Goal: Book appointment/travel/reservation

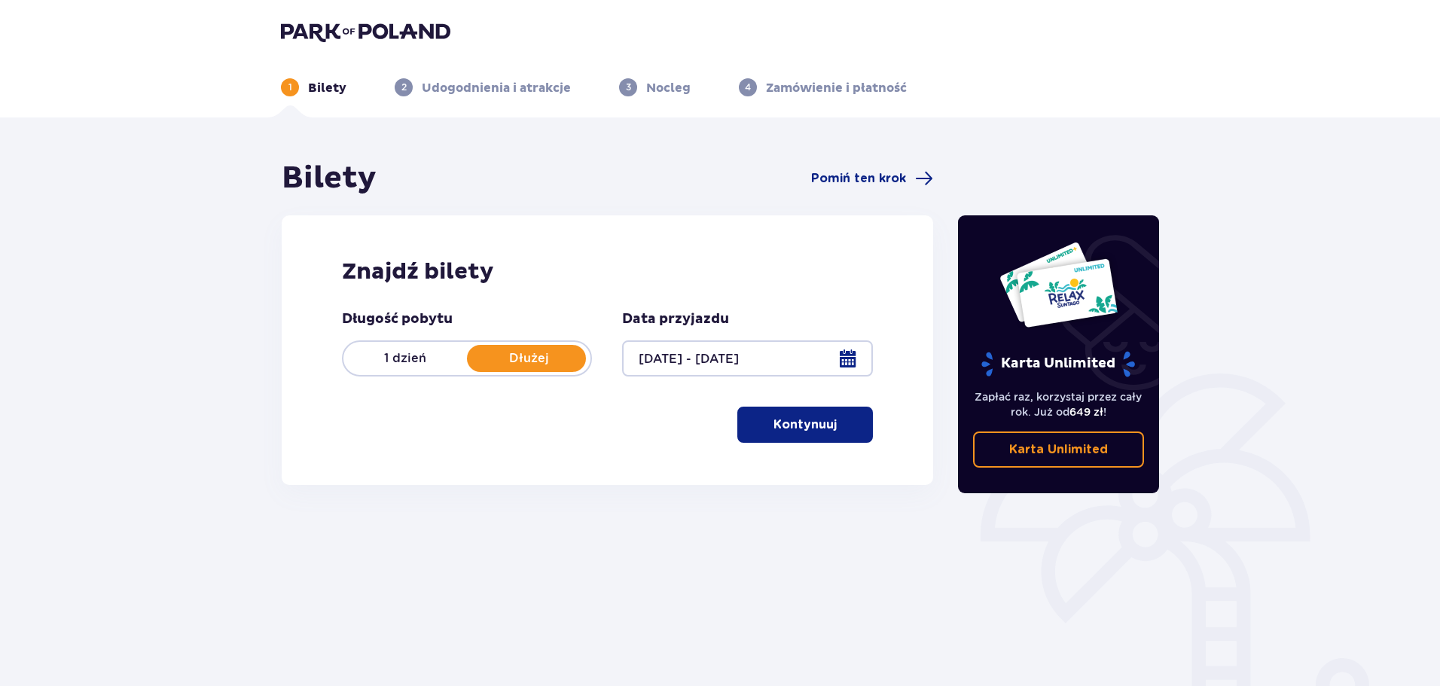
click at [817, 432] on p "Kontynuuj" at bounding box center [805, 425] width 63 height 17
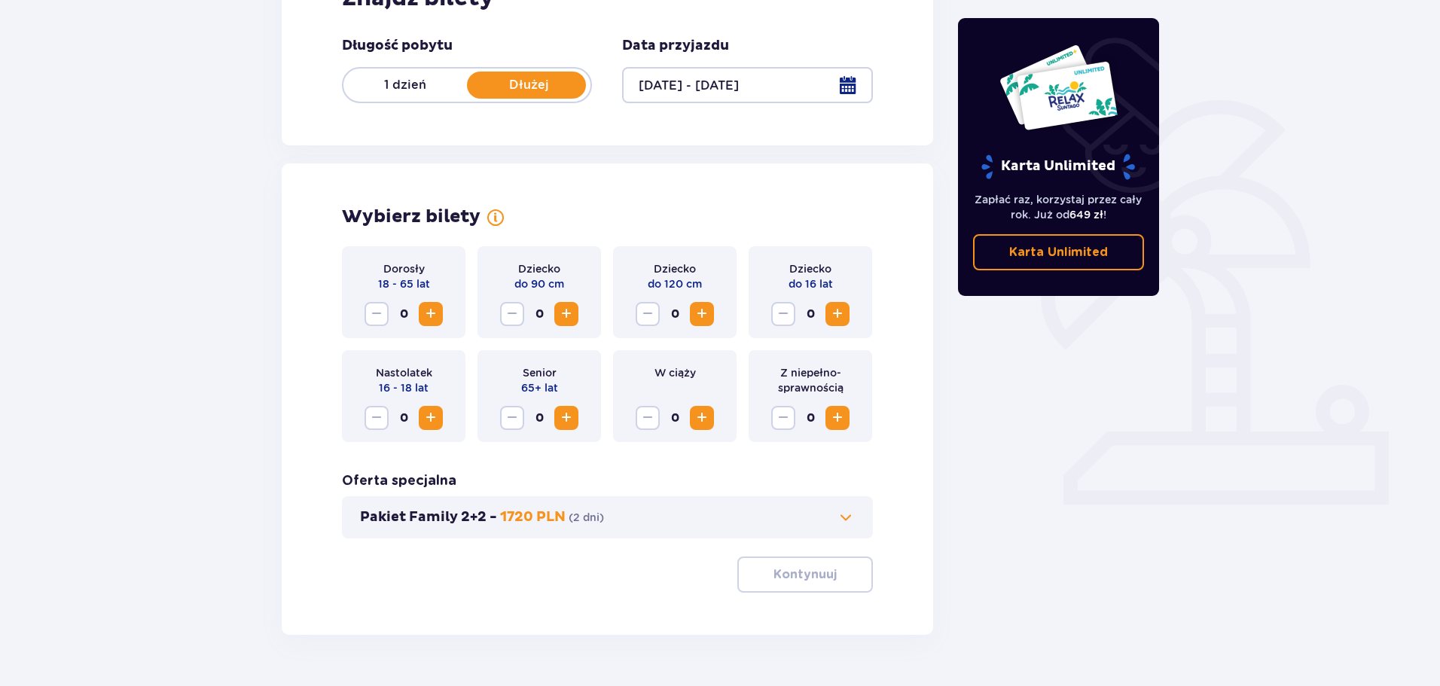
scroll to position [313, 0]
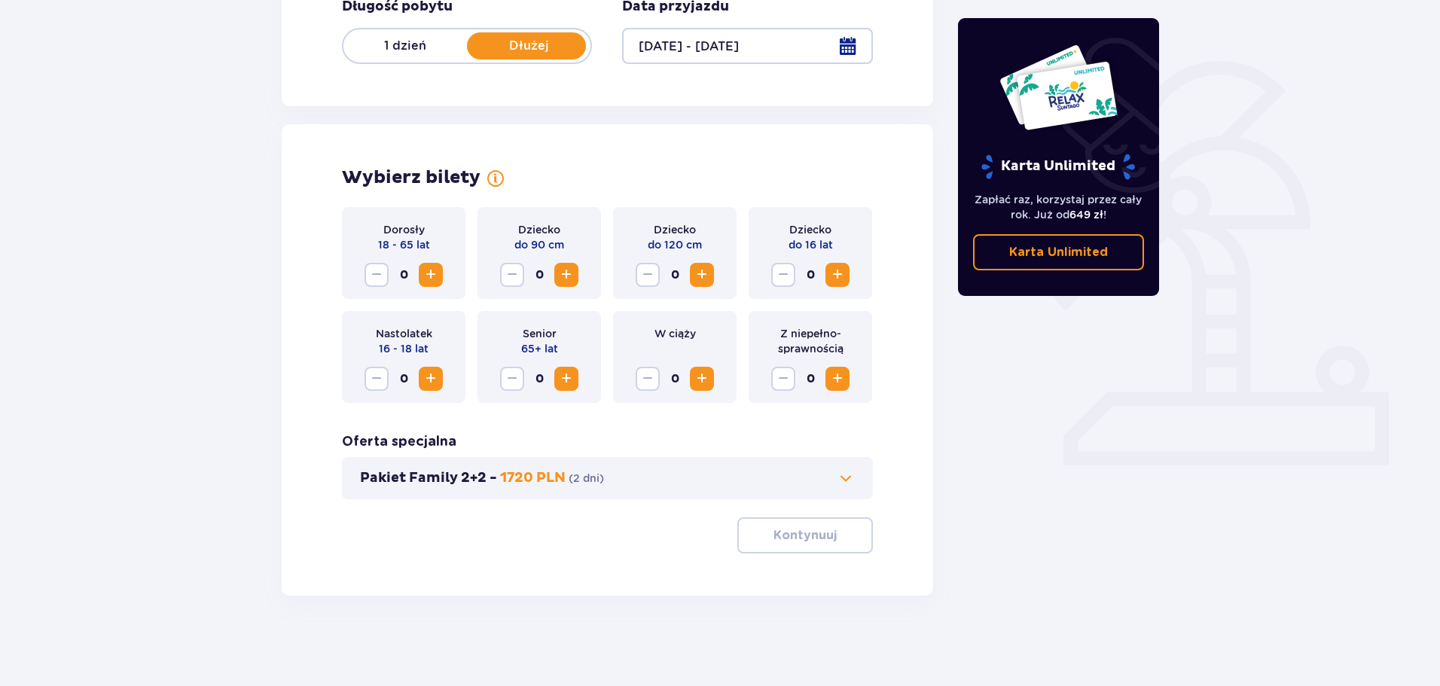
click at [438, 279] on span "Increase" at bounding box center [431, 275] width 18 height 18
click at [784, 543] on p "Kontynuuj" at bounding box center [805, 535] width 63 height 17
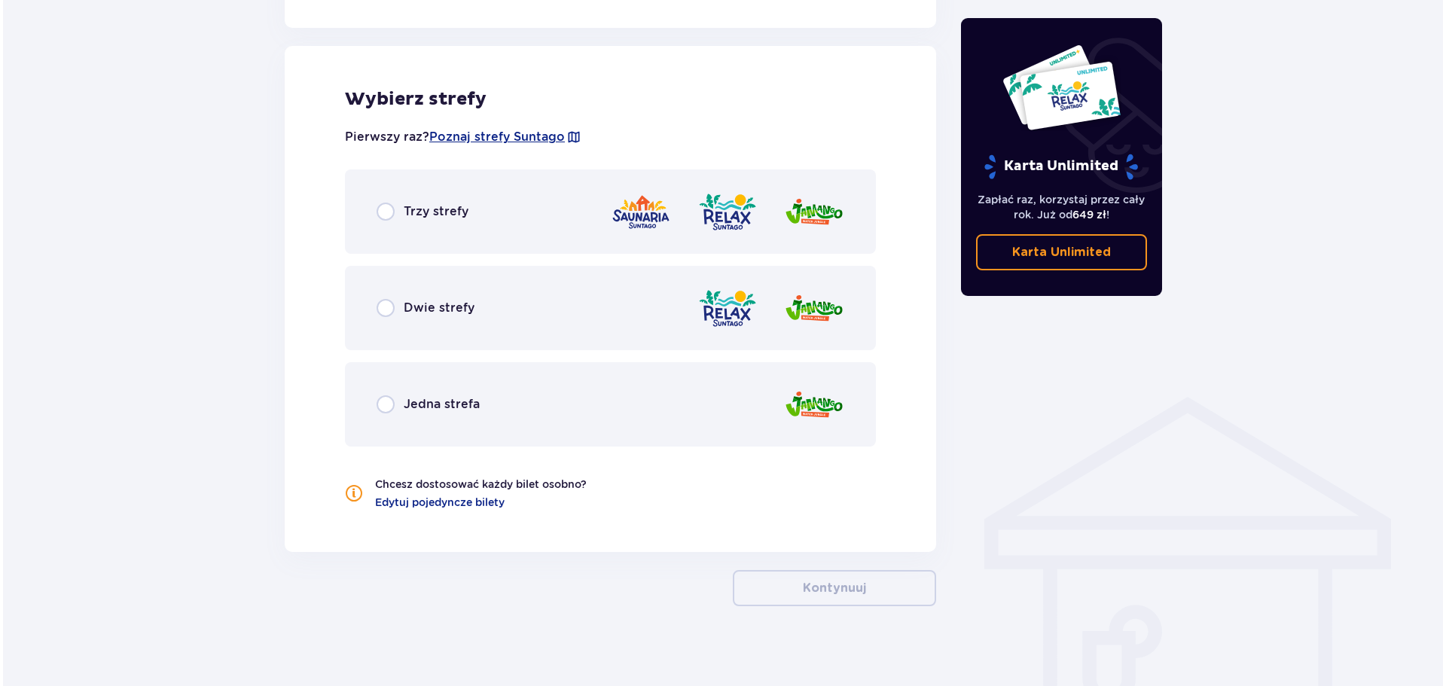
scroll to position [836, 0]
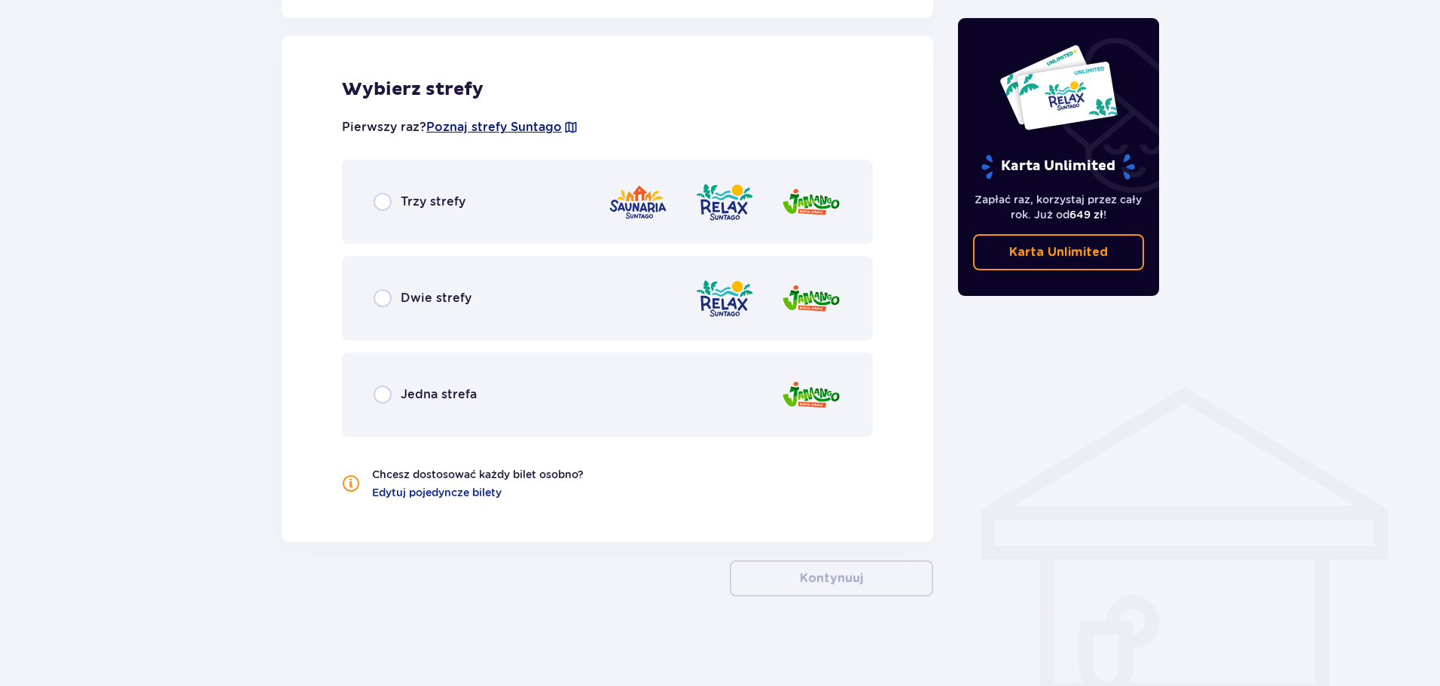
click at [539, 126] on span "Poznaj strefy Suntago" at bounding box center [494, 127] width 136 height 17
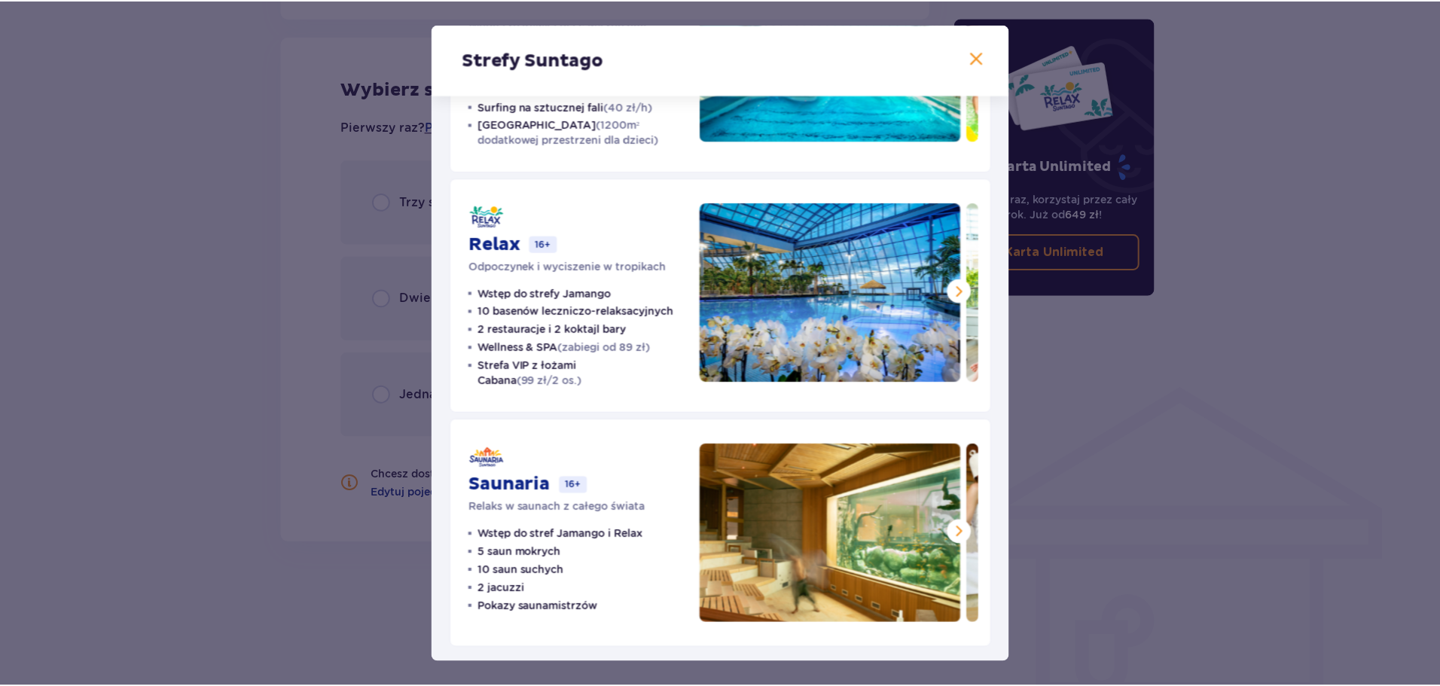
scroll to position [180, 0]
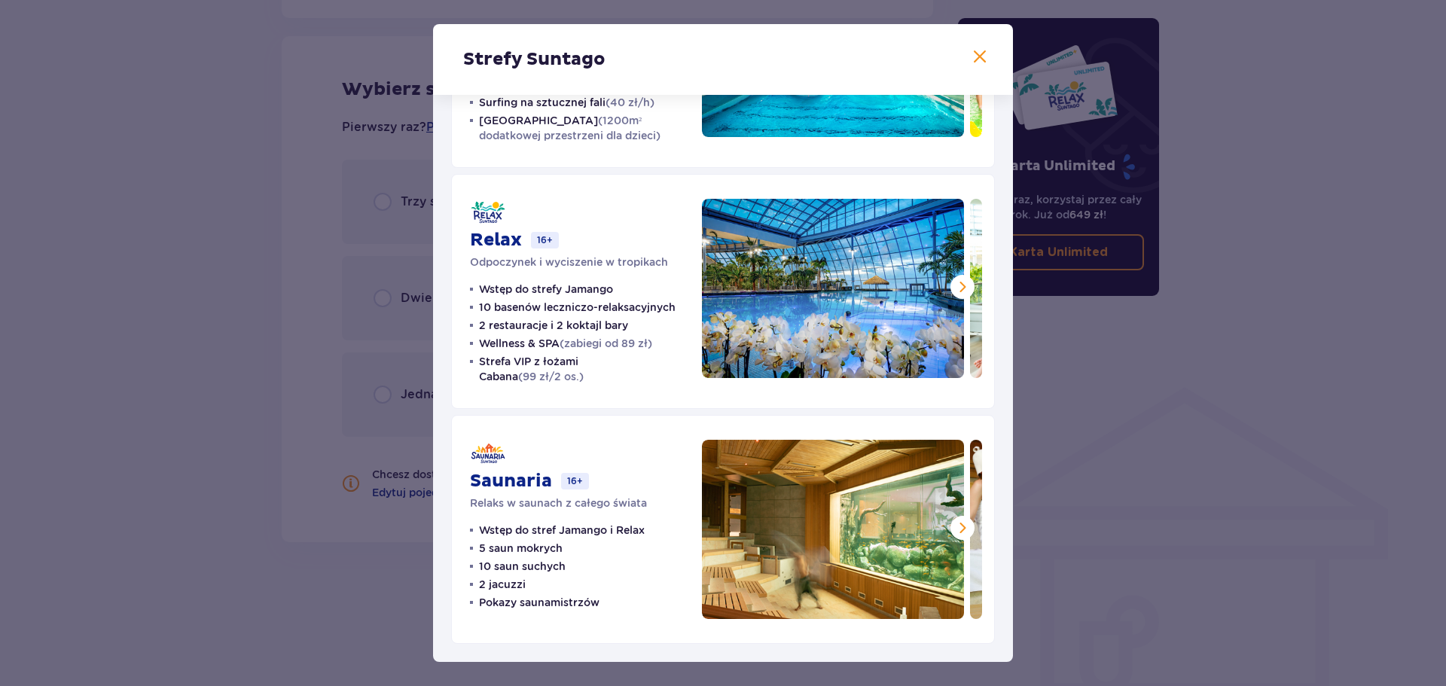
click at [976, 60] on span at bounding box center [980, 57] width 18 height 18
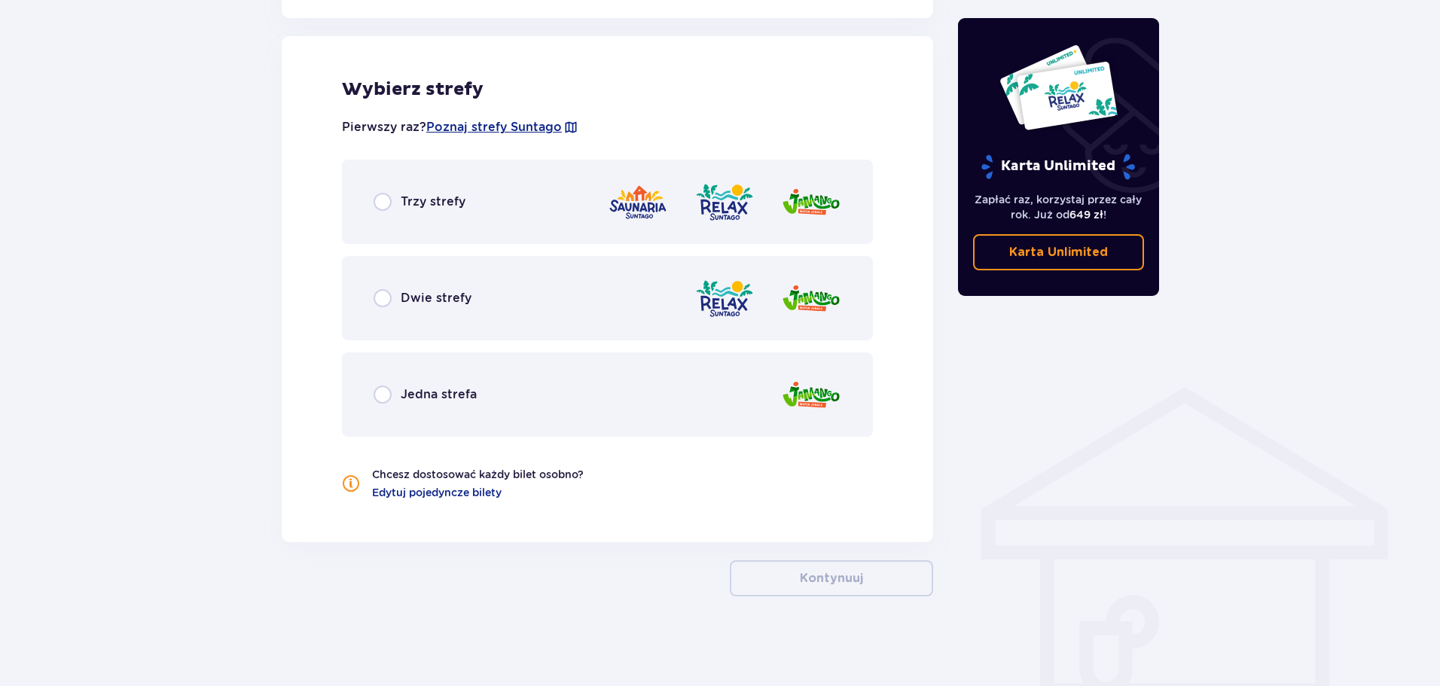
click at [392, 296] on div "Dwie strefy" at bounding box center [423, 298] width 98 height 18
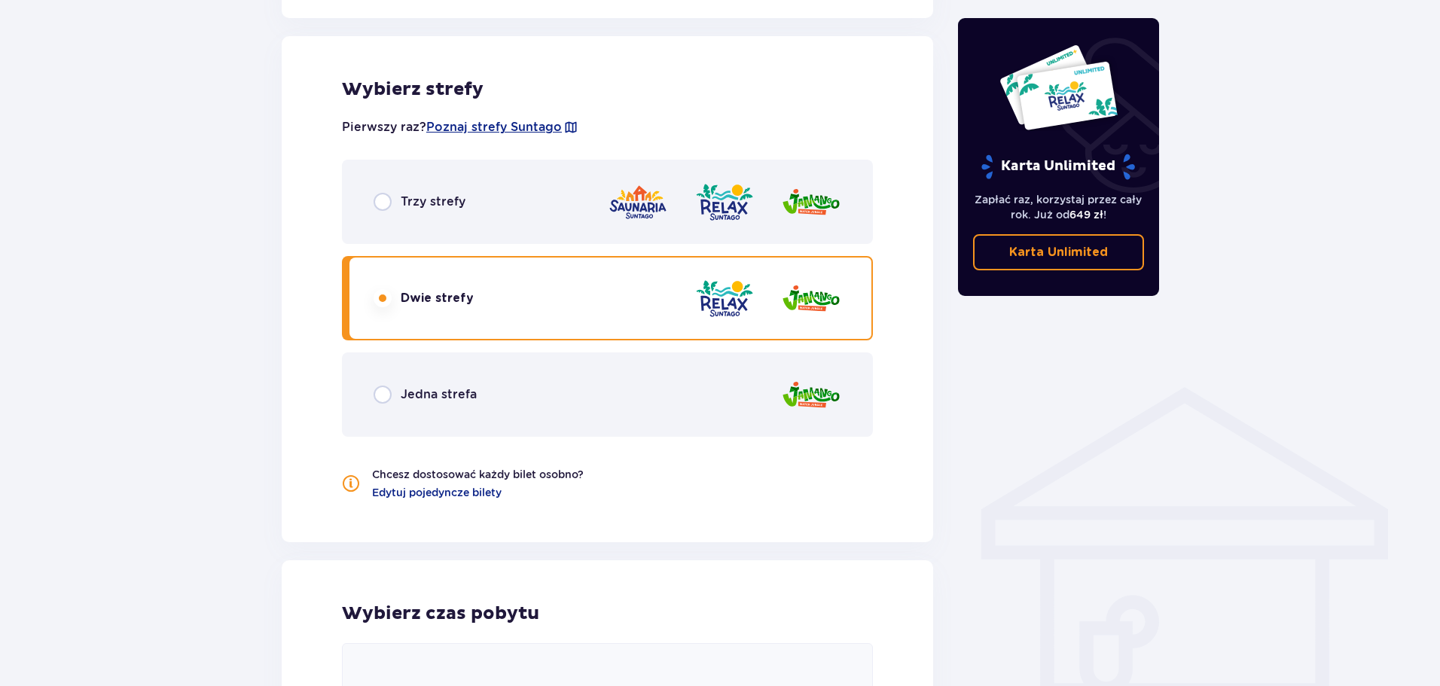
scroll to position [1119, 0]
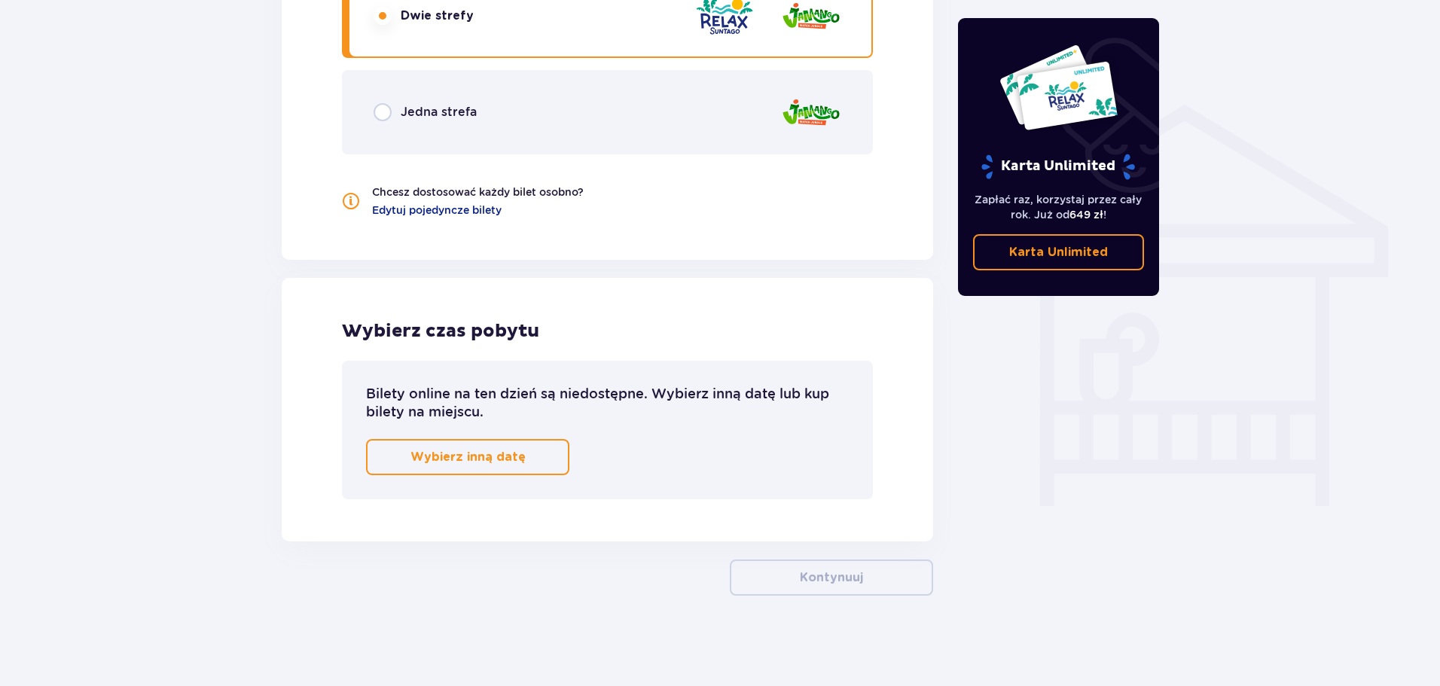
click at [546, 453] on button "Wybierz inną datę" at bounding box center [467, 457] width 203 height 36
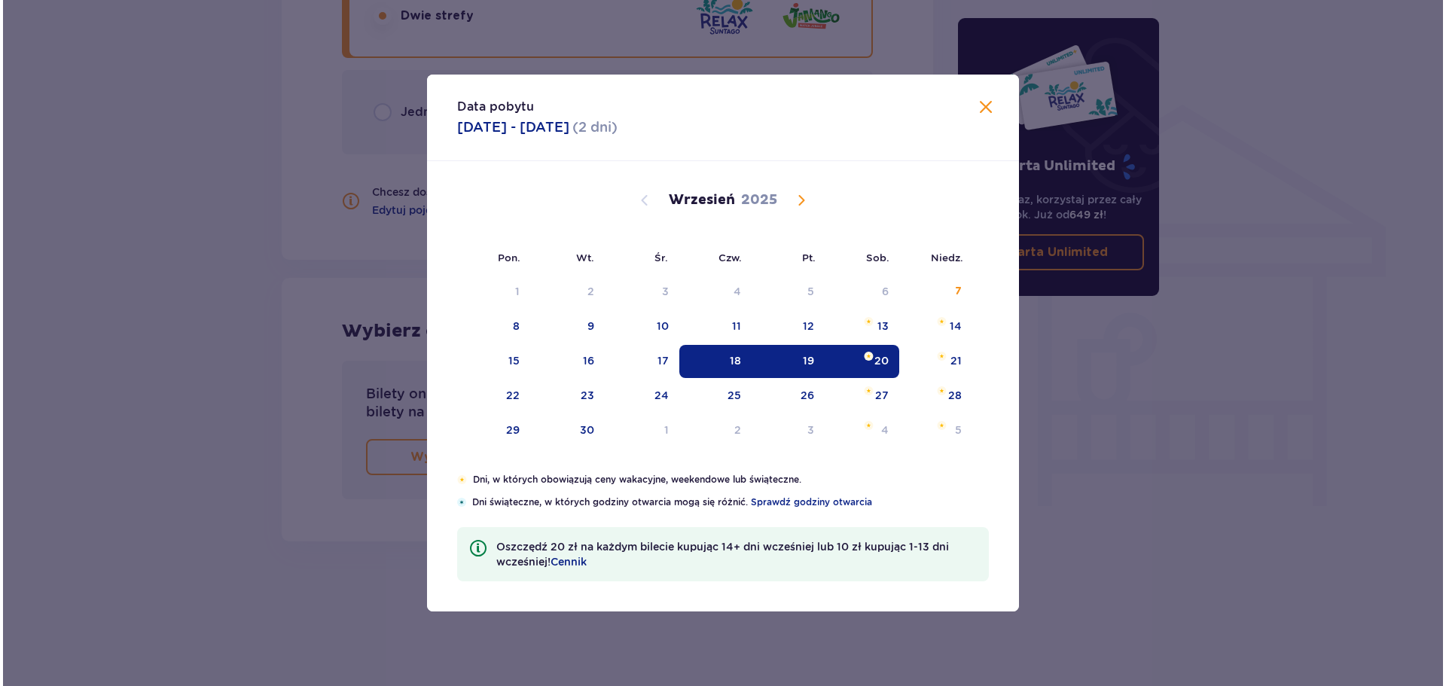
scroll to position [197, 0]
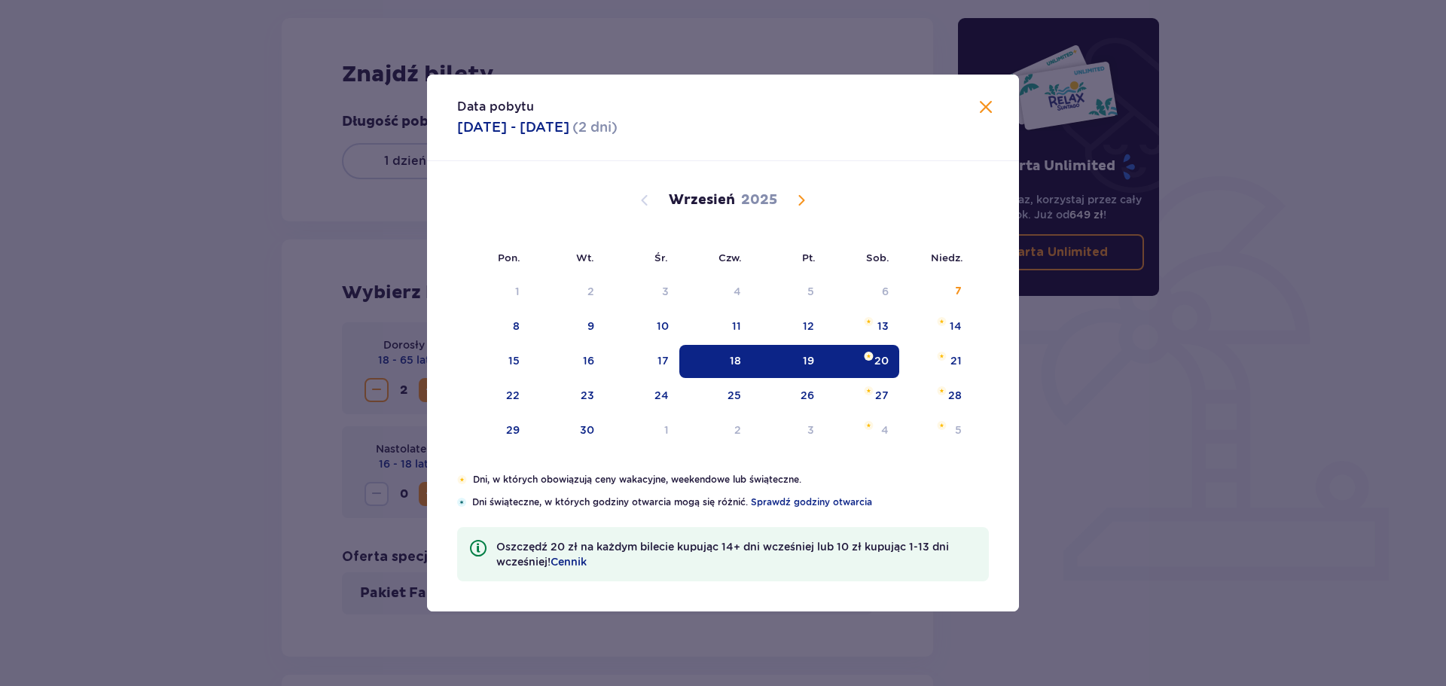
click at [719, 350] on div "18" at bounding box center [716, 361] width 73 height 33
click at [782, 355] on div "19" at bounding box center [788, 361] width 73 height 33
click at [789, 355] on div "19" at bounding box center [788, 361] width 73 height 33
click at [802, 356] on div "19" at bounding box center [788, 361] width 73 height 33
type input "[DATE] - [DATE]"
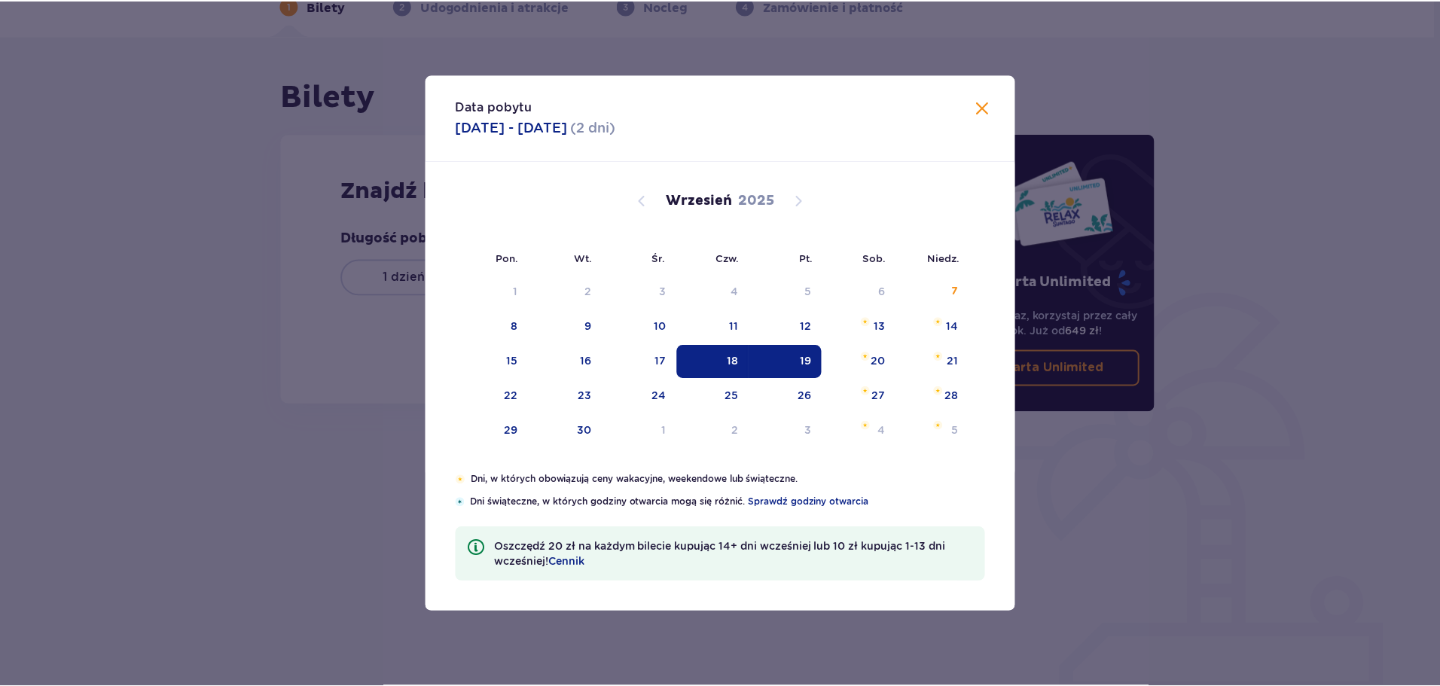
scroll to position [81, 0]
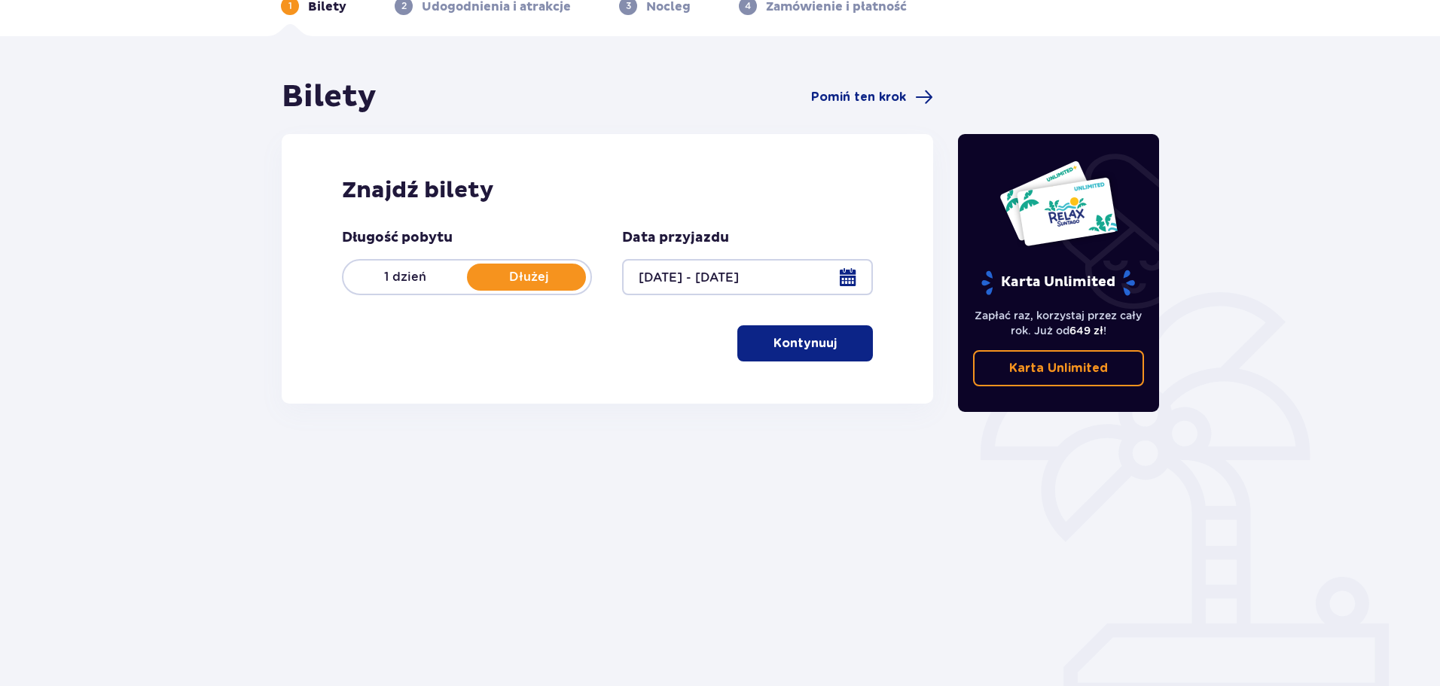
click at [822, 342] on p "Kontynuuj" at bounding box center [805, 343] width 63 height 17
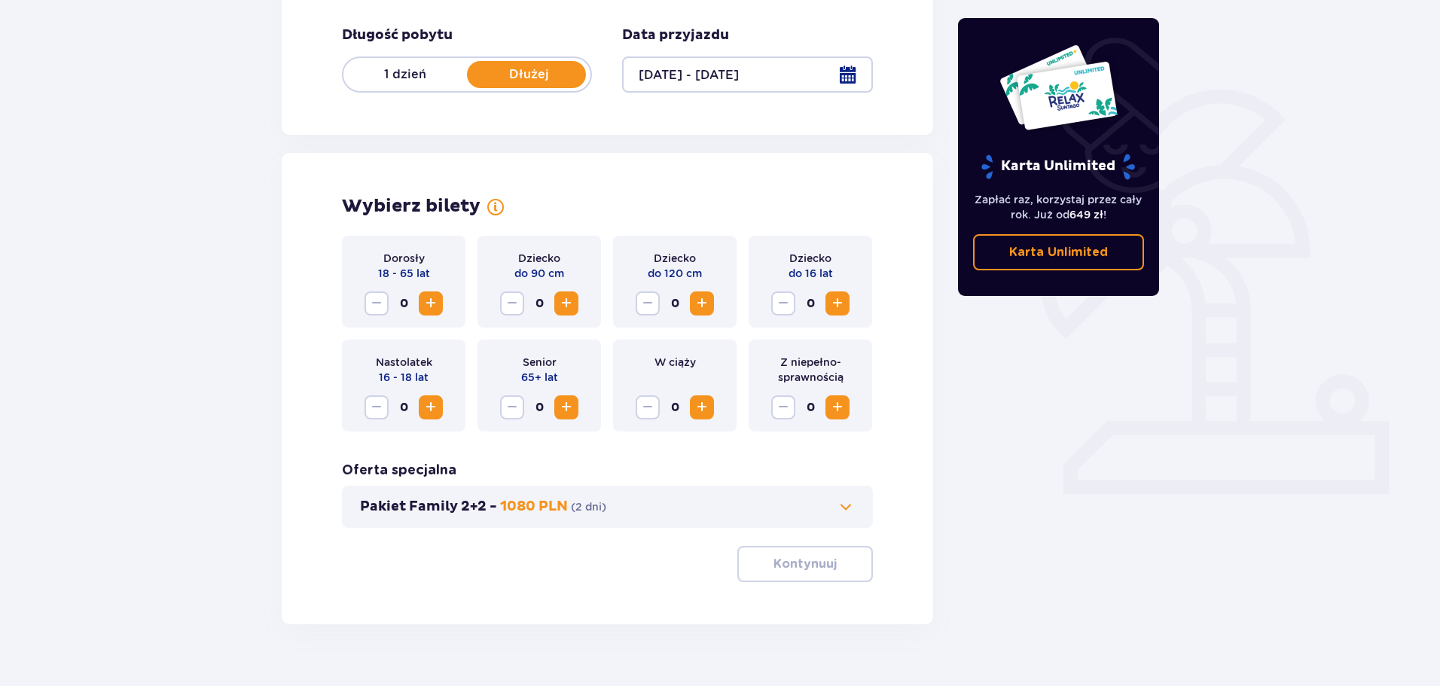
scroll to position [313, 0]
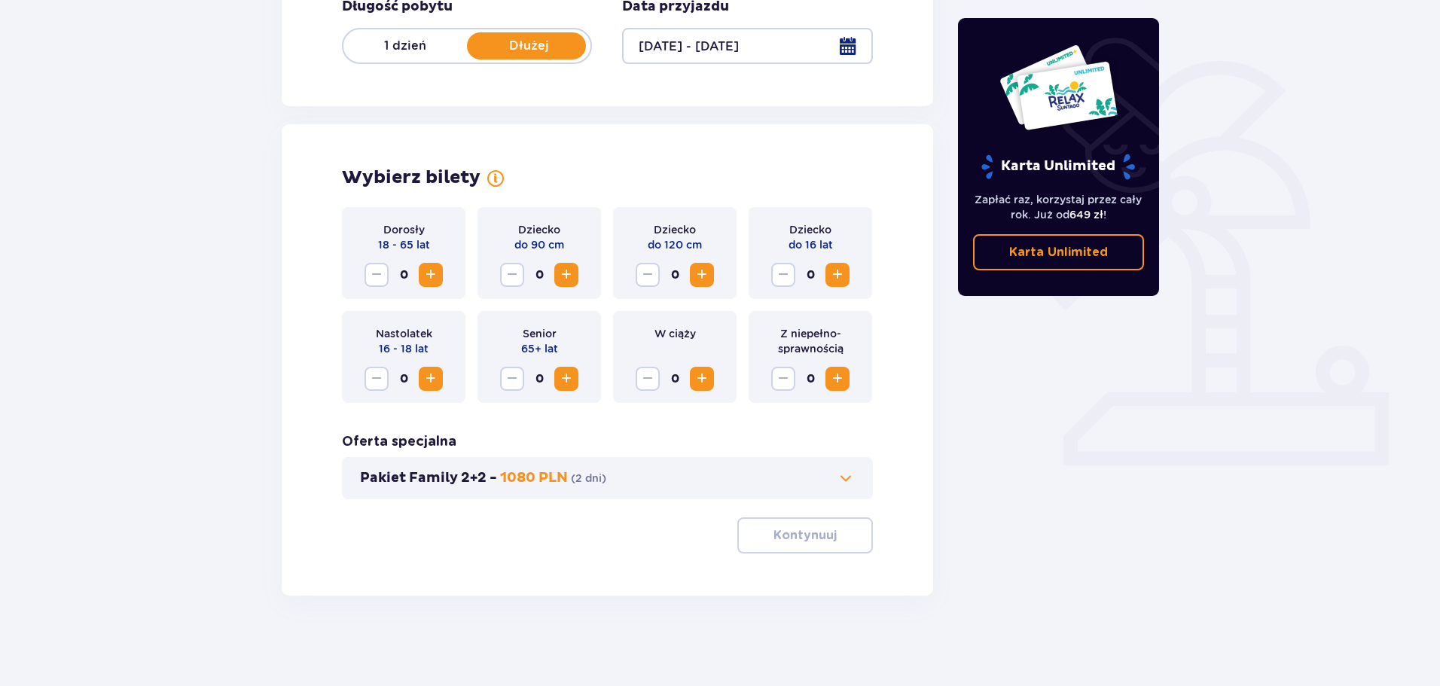
click at [435, 270] on span "Increase" at bounding box center [431, 275] width 18 height 18
click at [781, 537] on p "Kontynuuj" at bounding box center [805, 535] width 63 height 17
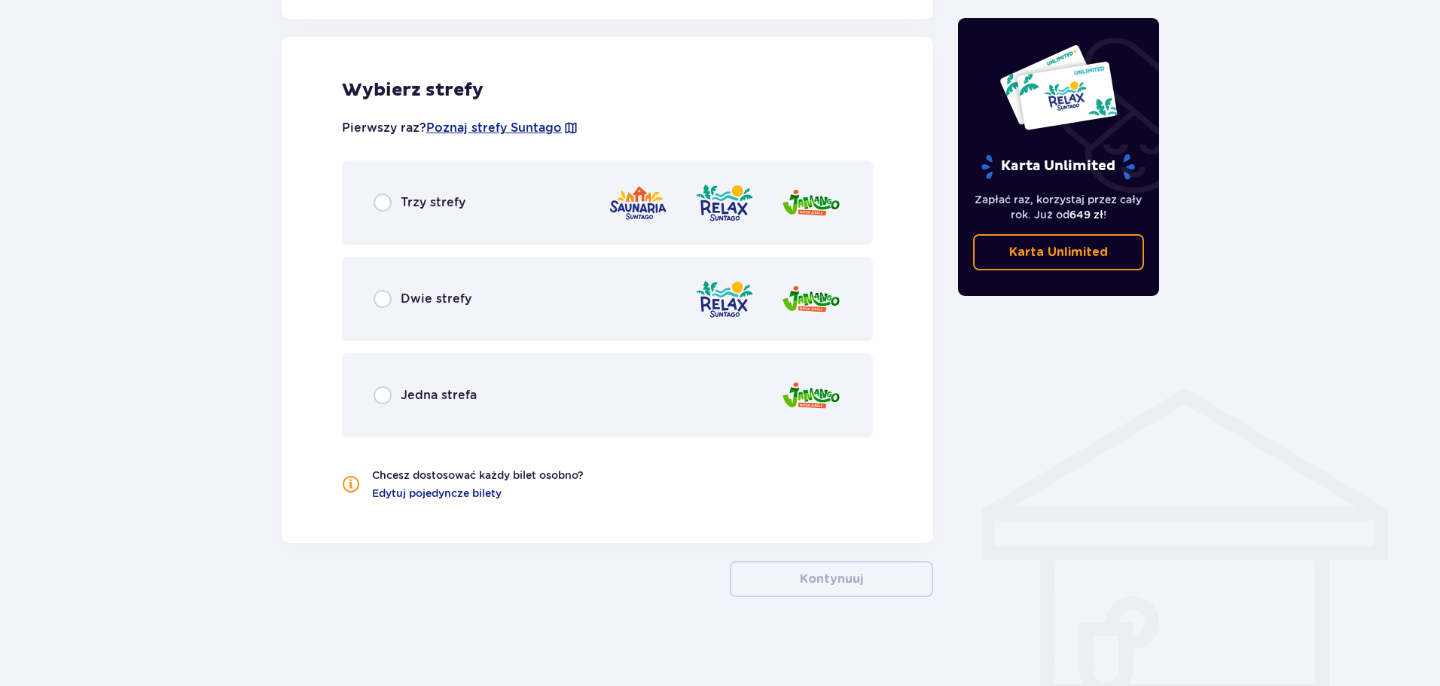
scroll to position [836, 0]
click at [371, 286] on div "Dwie strefy" at bounding box center [607, 298] width 531 height 84
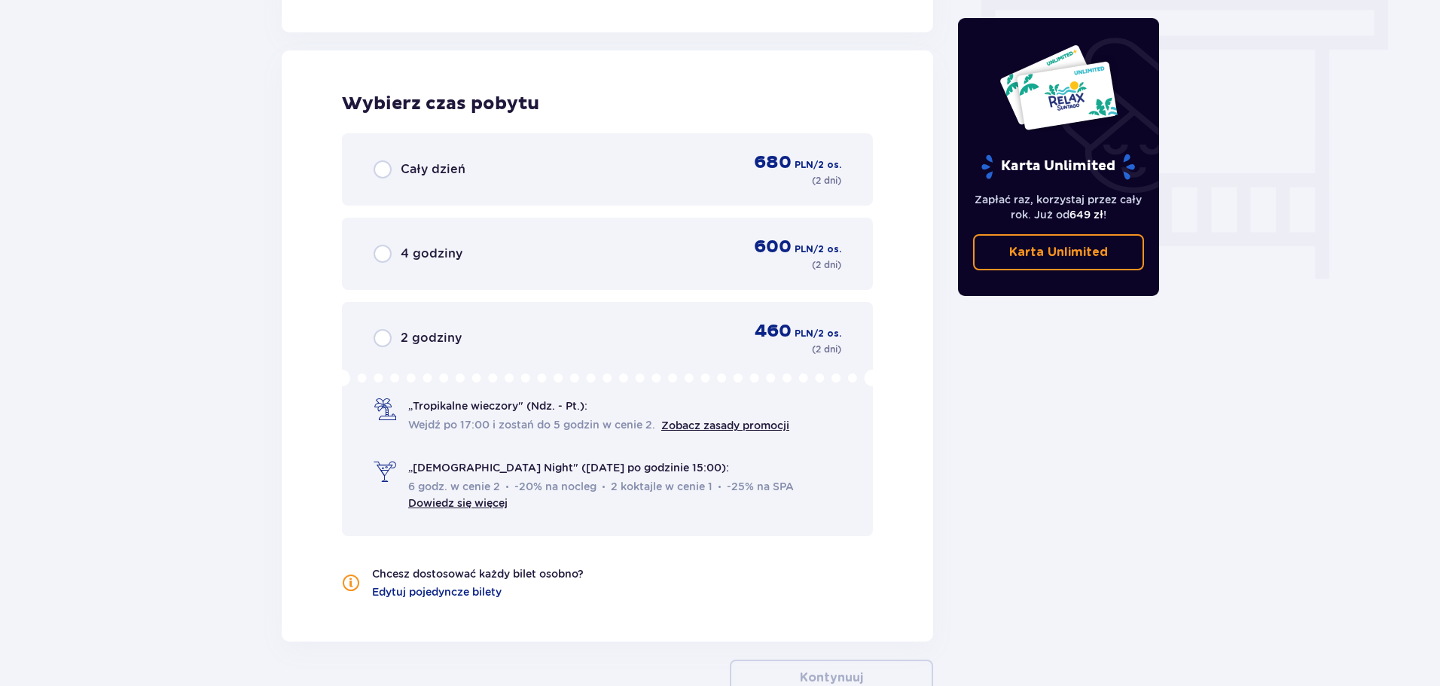
scroll to position [1361, 0]
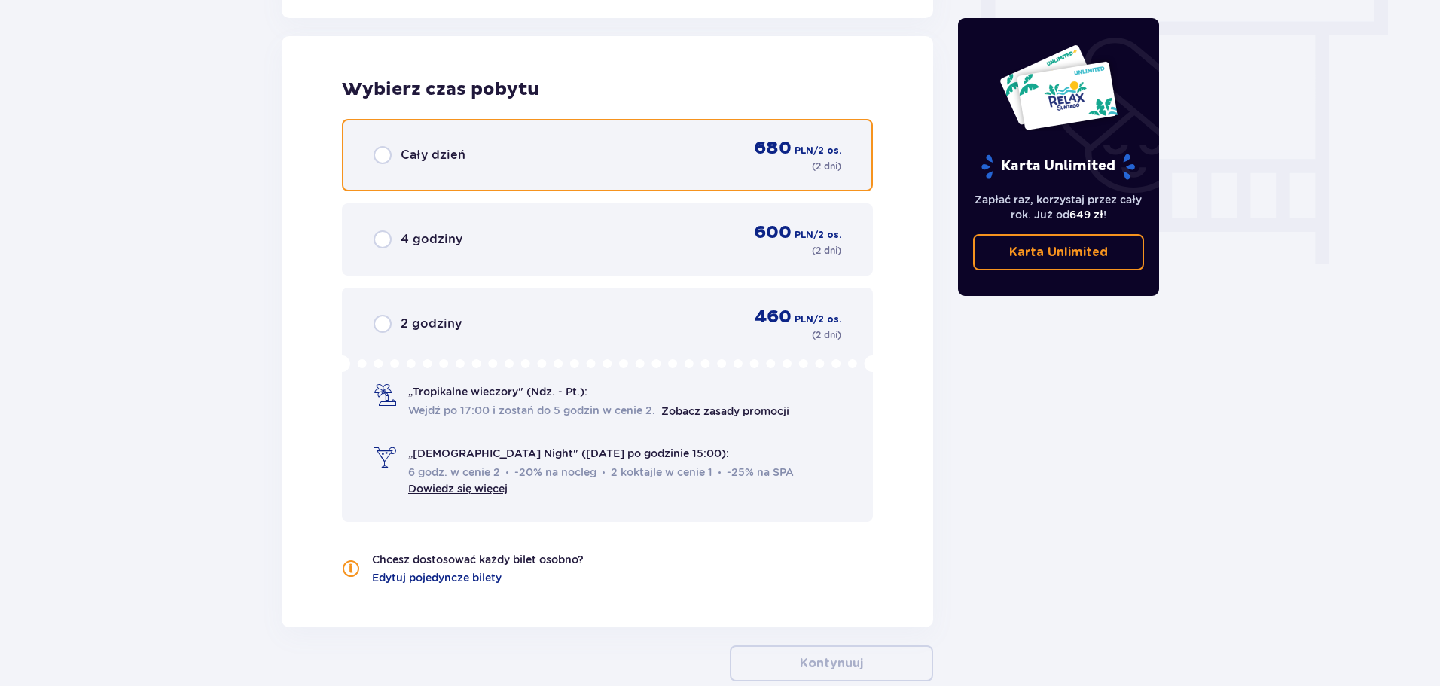
click at [380, 156] on input "radio" at bounding box center [383, 155] width 18 height 18
radio input "true"
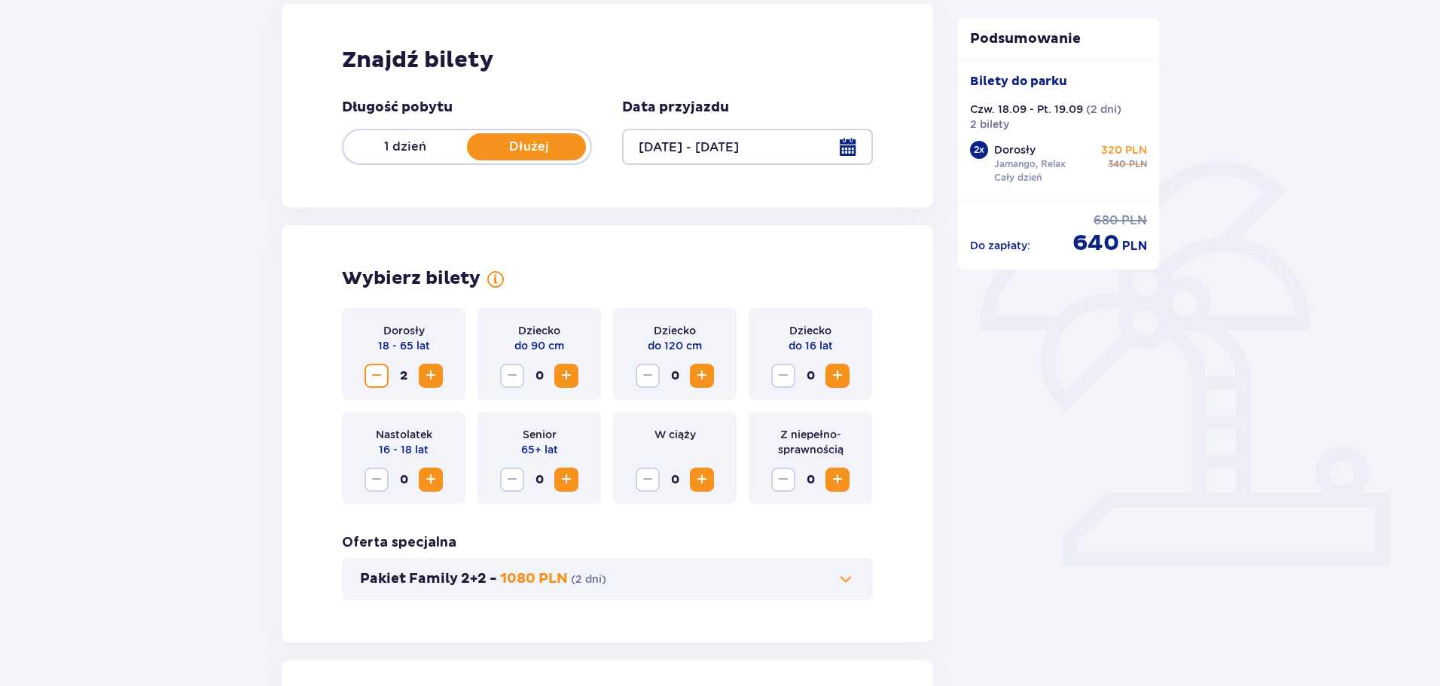
scroll to position [0, 0]
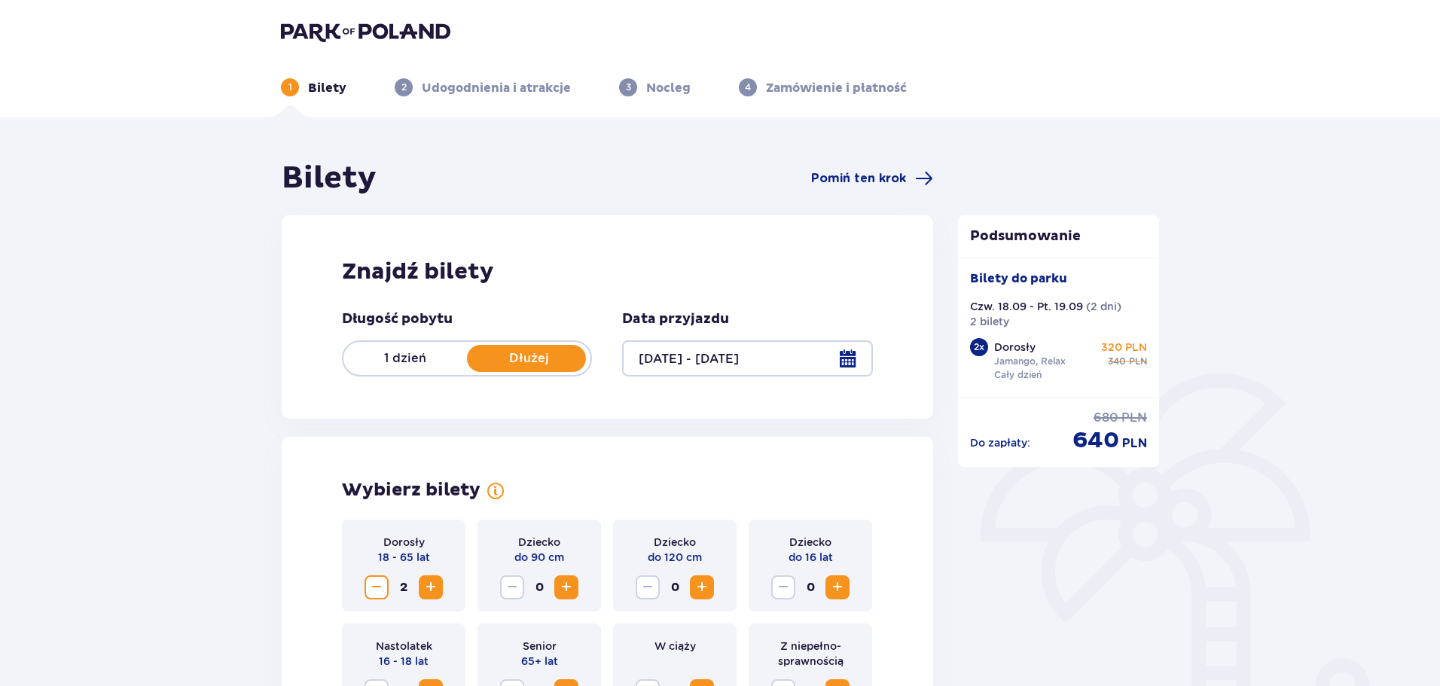
click at [850, 362] on div at bounding box center [747, 359] width 250 height 36
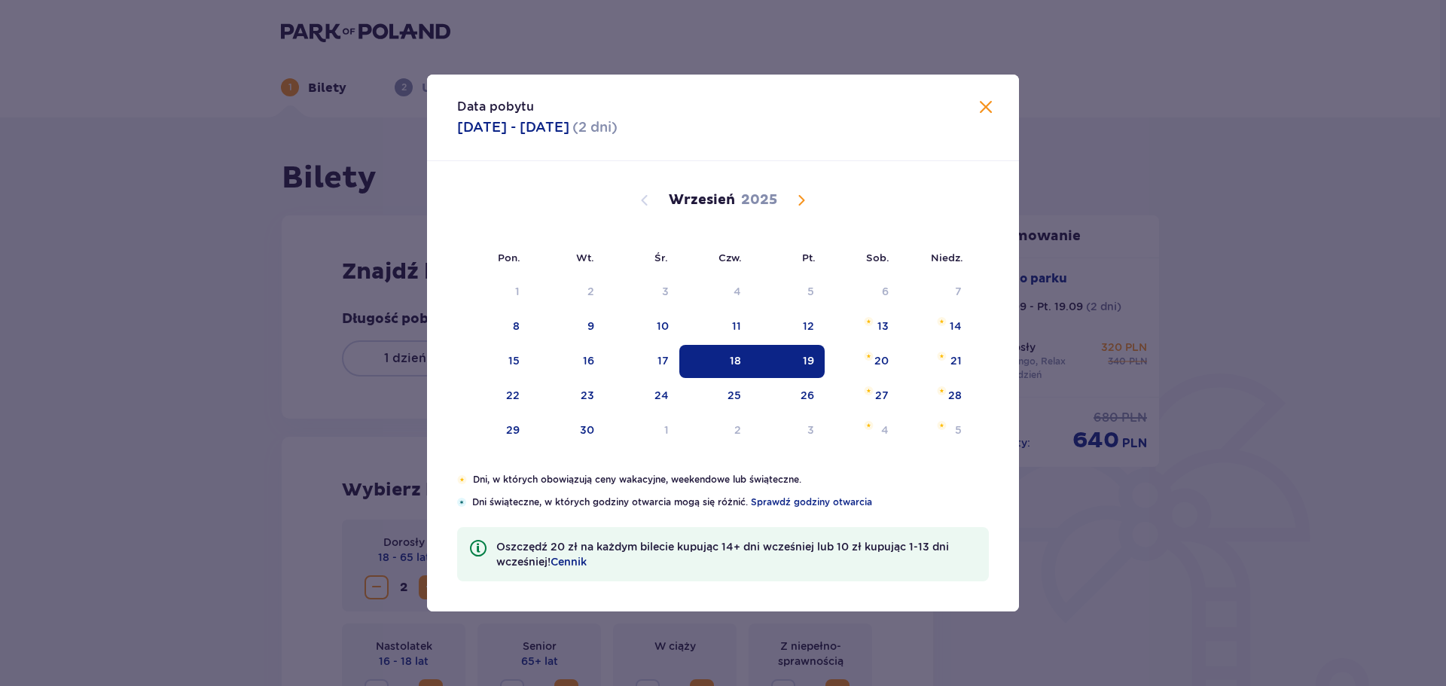
click at [812, 366] on div "19" at bounding box center [808, 360] width 11 height 15
click at [752, 368] on div "19" at bounding box center [788, 361] width 73 height 33
click at [729, 368] on div "Pon. Wt. Śr. Czw. Pt. Sob. [GEOGRAPHIC_DATA]. [DATE] 28 29 30 31 1 2 3 4 5 6 7 …" at bounding box center [723, 317] width 592 height 312
click at [720, 359] on div "Pon. Wt. Śr. Czw. Pt. Sob. [GEOGRAPHIC_DATA]. [DATE] 28 29 30 31 1 2 3 4 5 6 7 …" at bounding box center [723, 317] width 592 height 312
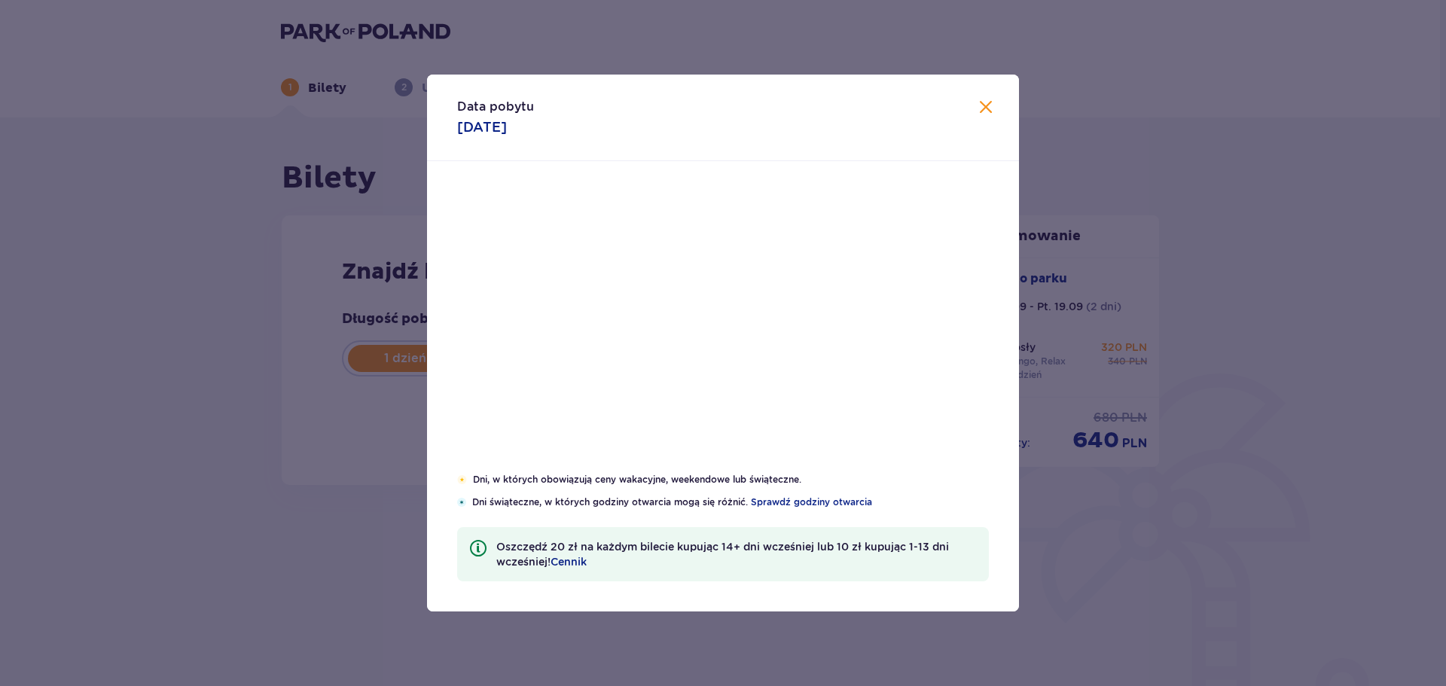
type input "[DATE]"
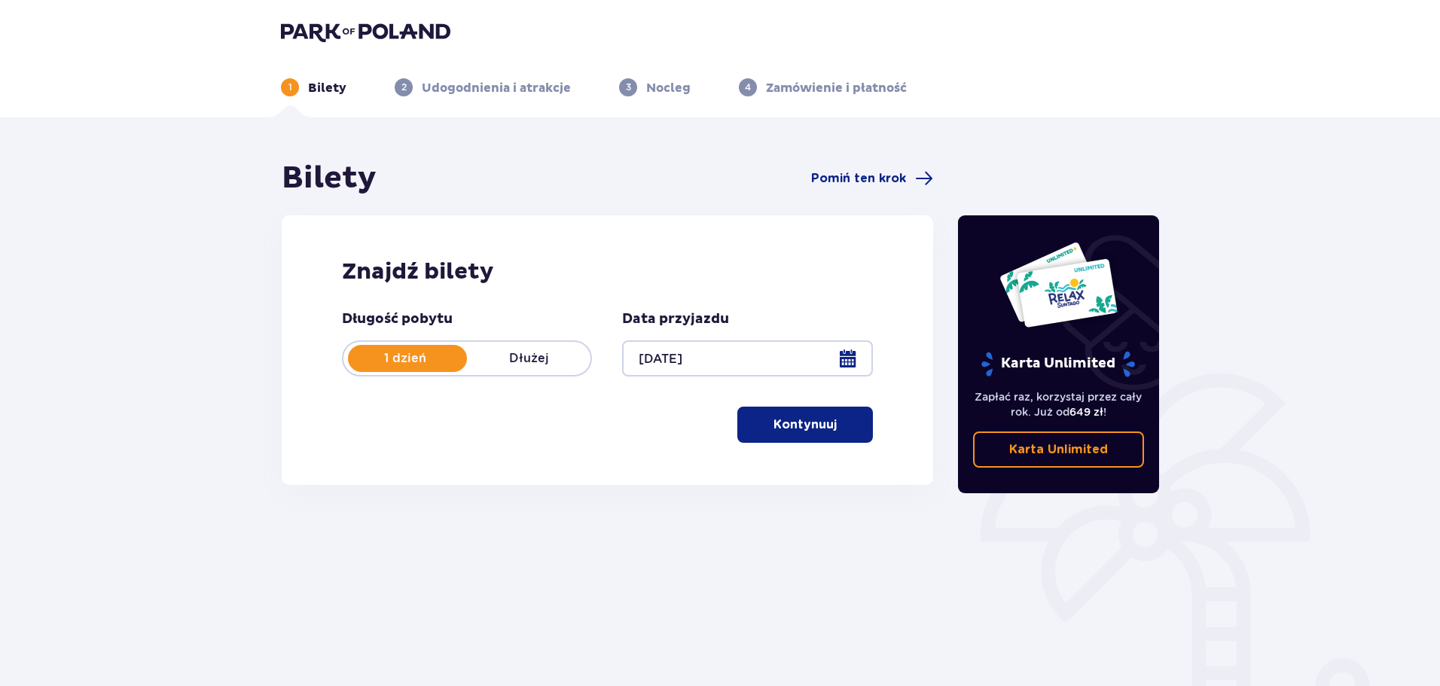
click at [841, 421] on span "button" at bounding box center [840, 425] width 18 height 18
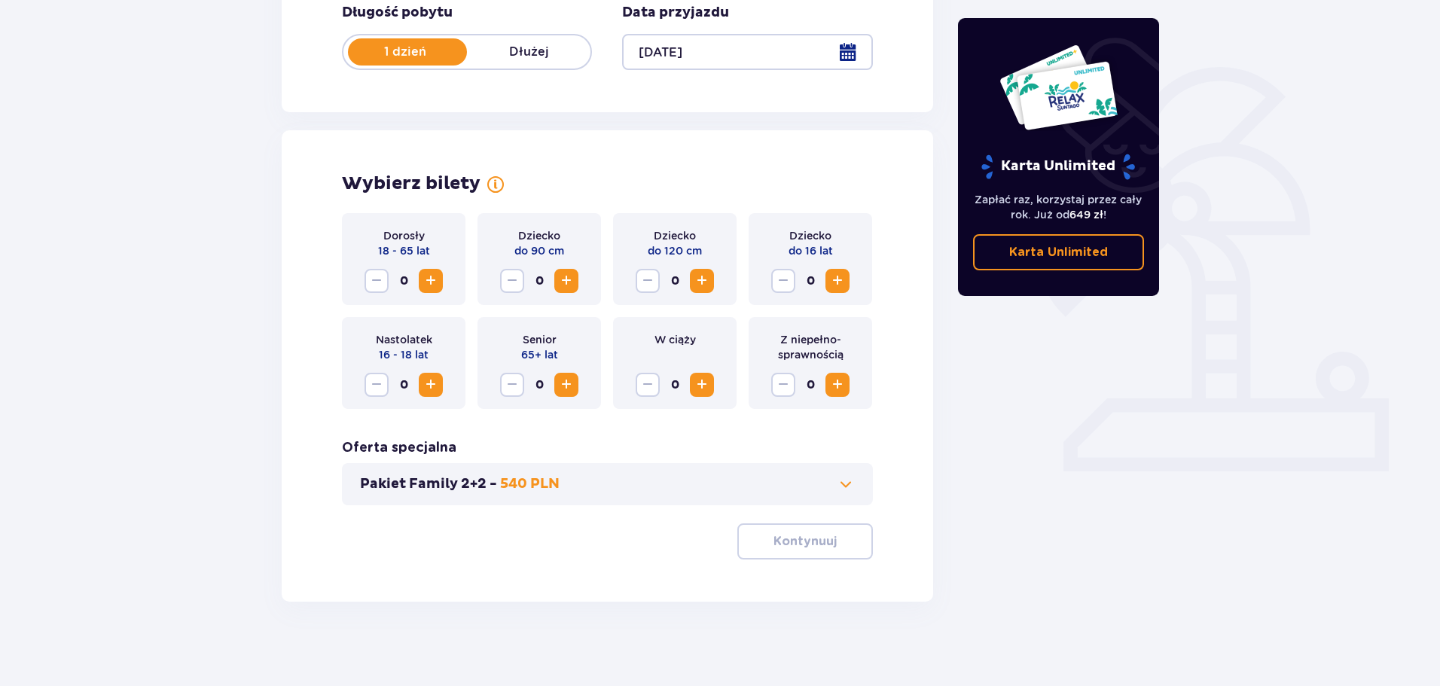
scroll to position [313, 0]
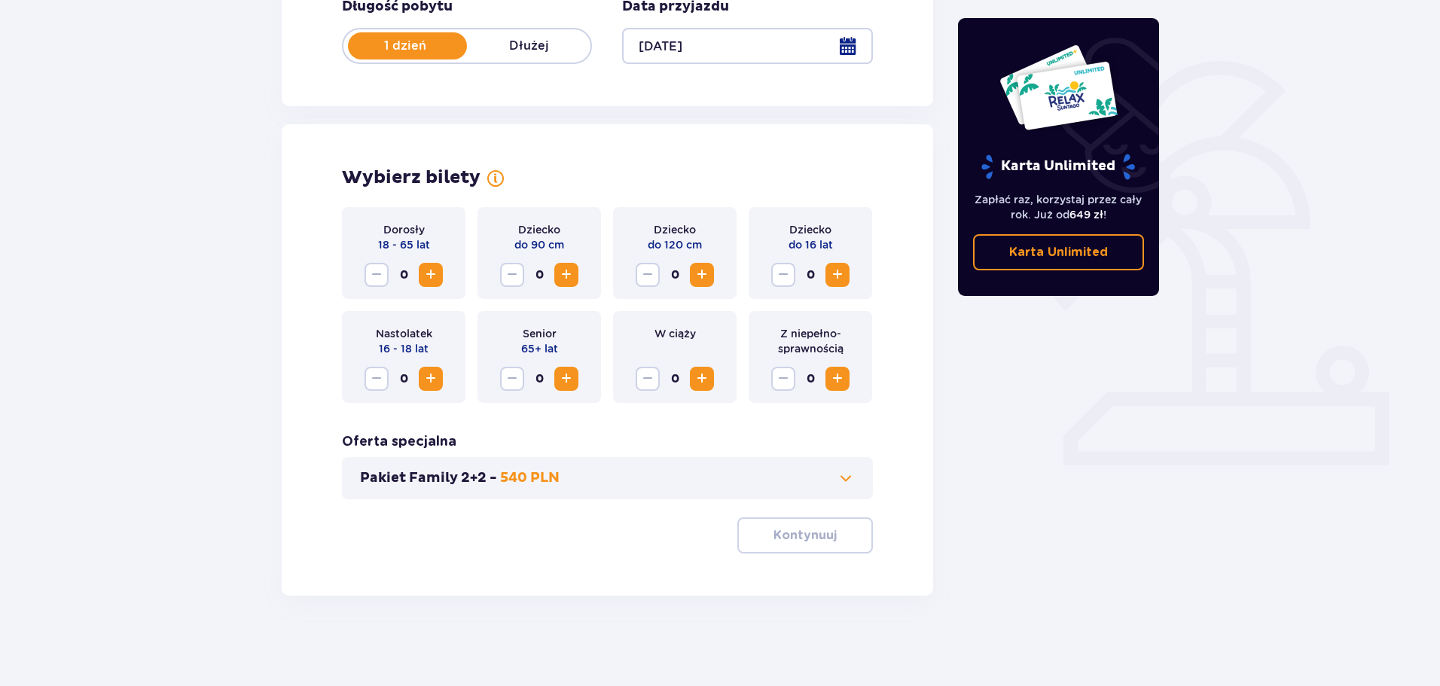
click at [441, 273] on button "Increase" at bounding box center [431, 275] width 24 height 24
click at [817, 530] on p "Kontynuuj" at bounding box center [805, 535] width 63 height 17
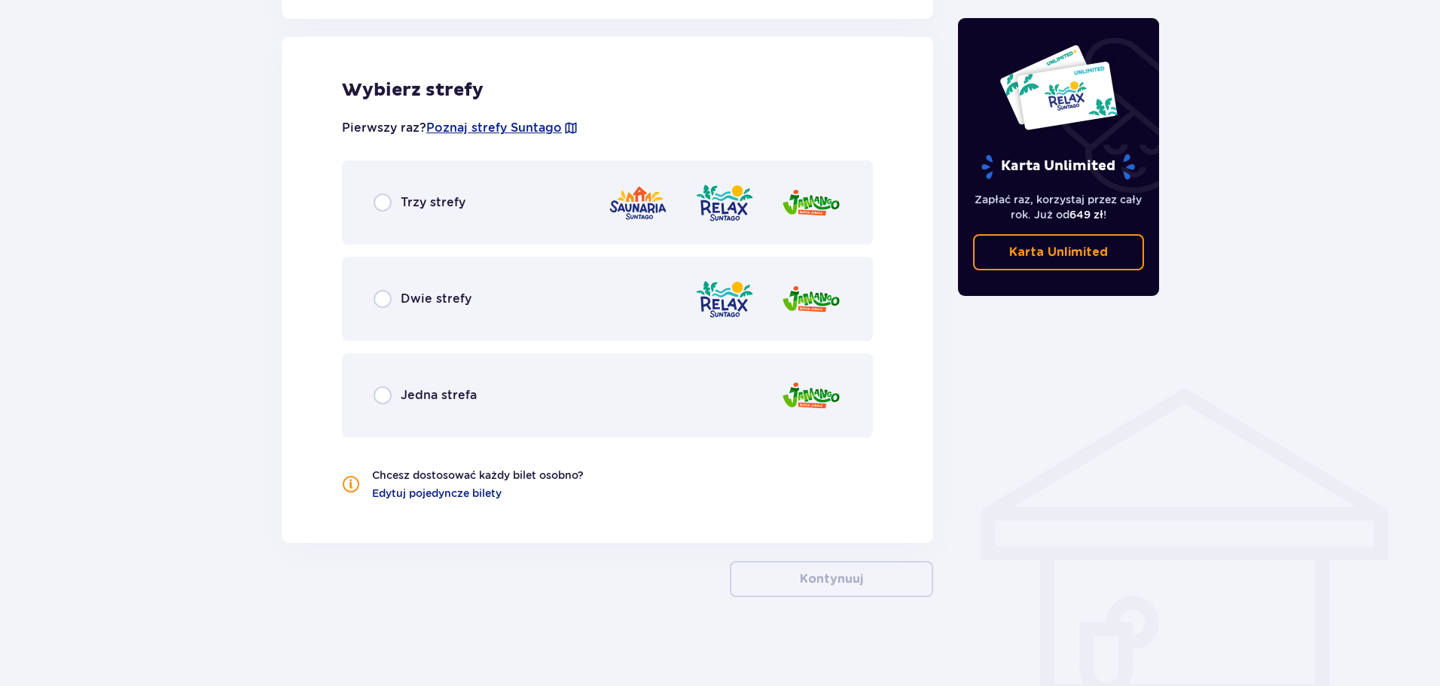
scroll to position [836, 0]
click at [393, 303] on div "Dwie strefy" at bounding box center [423, 298] width 98 height 18
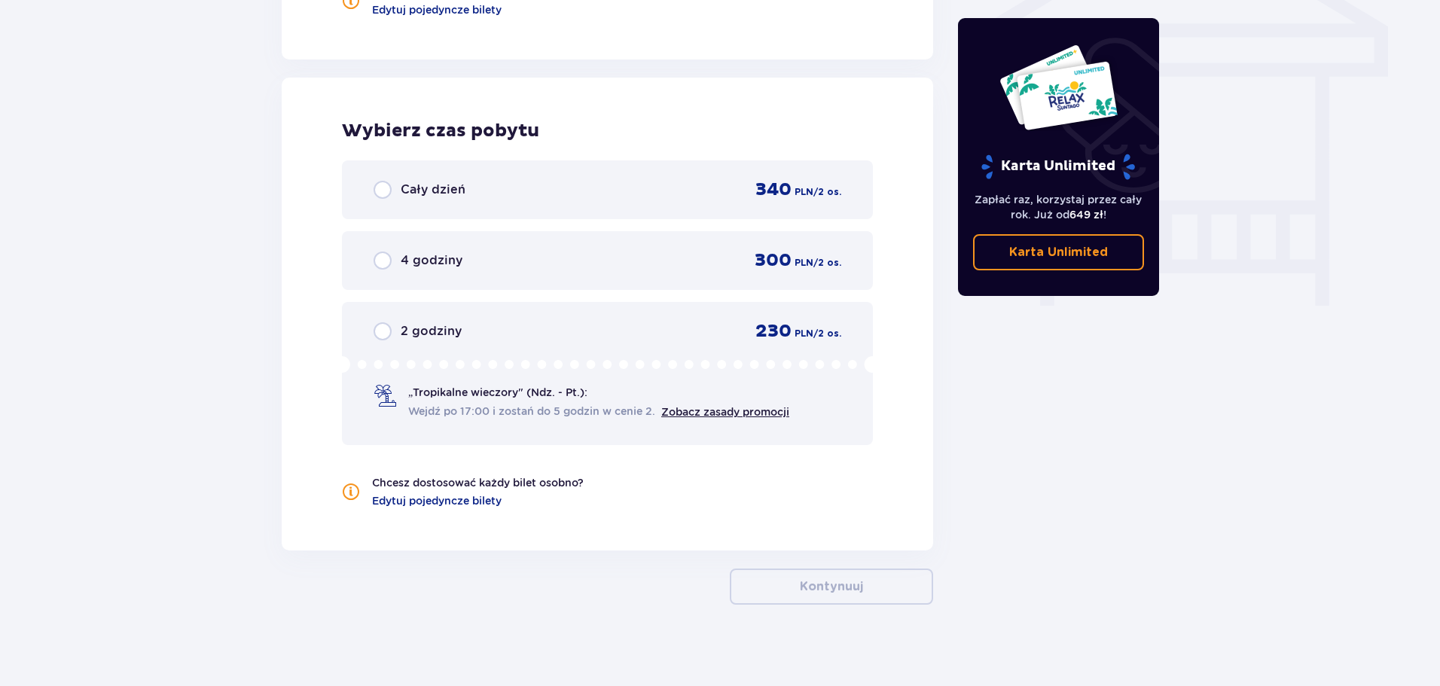
scroll to position [1328, 0]
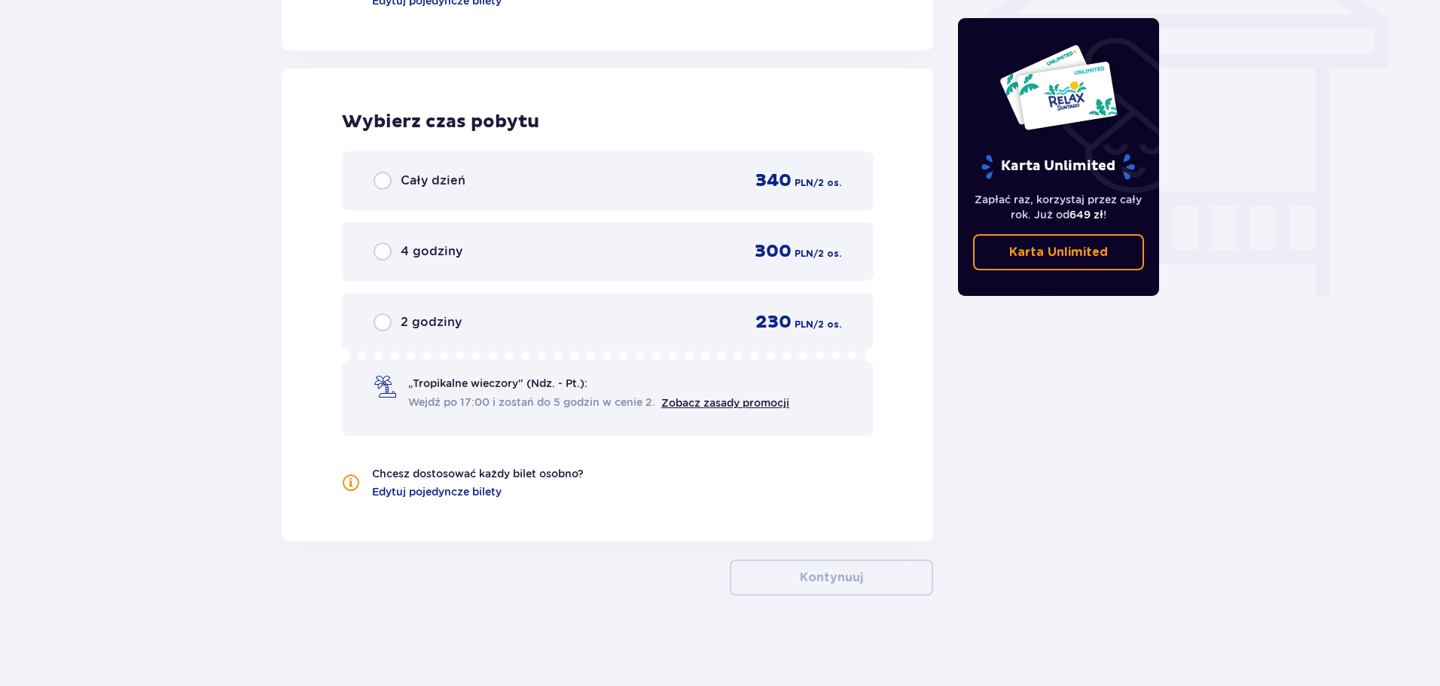
click at [383, 198] on div "Cały dzień 340 PLN / 2 os." at bounding box center [607, 180] width 531 height 59
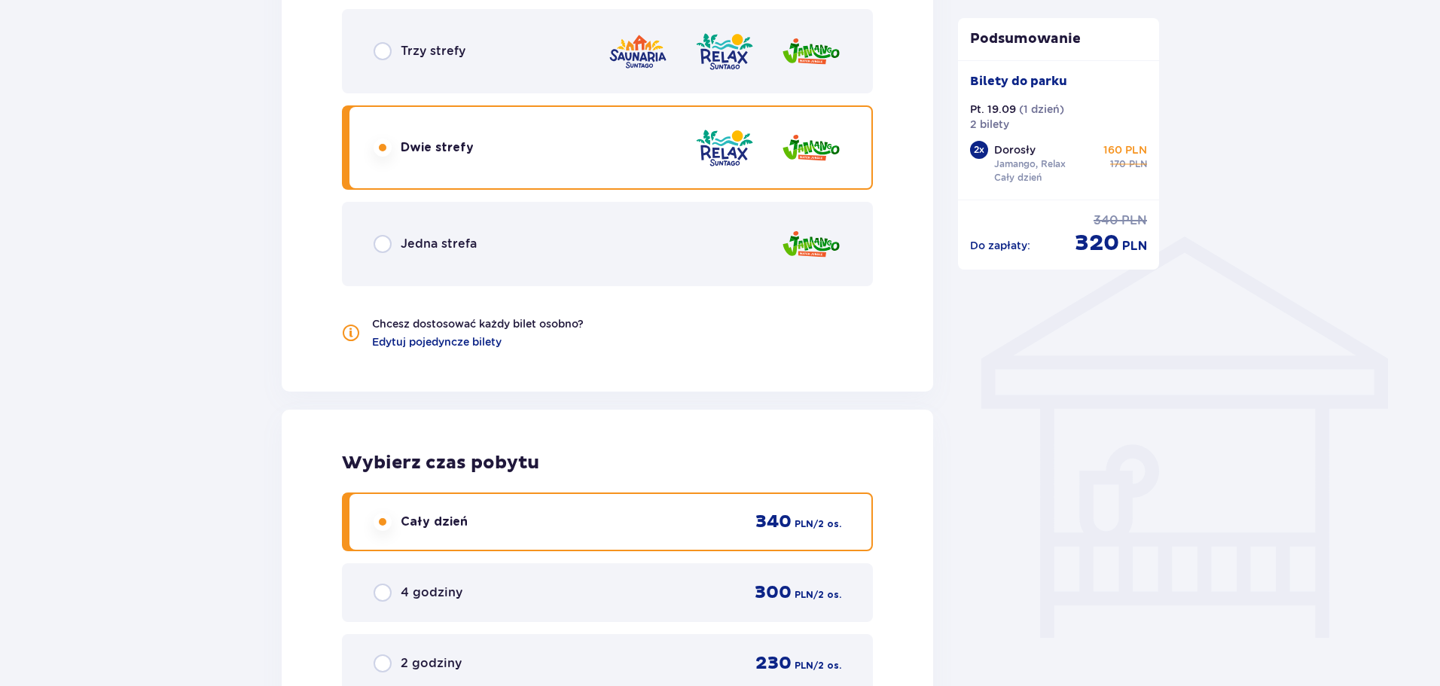
scroll to position [961, 0]
